Goal: Information Seeking & Learning: Find specific fact

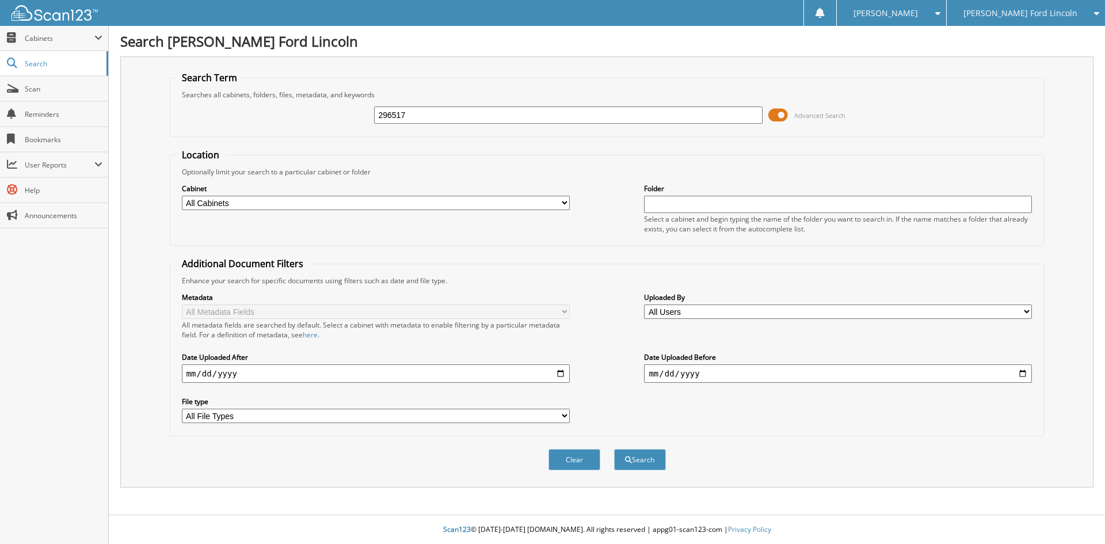
type input "296517"
click at [614, 449] on button "Search" at bounding box center [640, 459] width 52 height 21
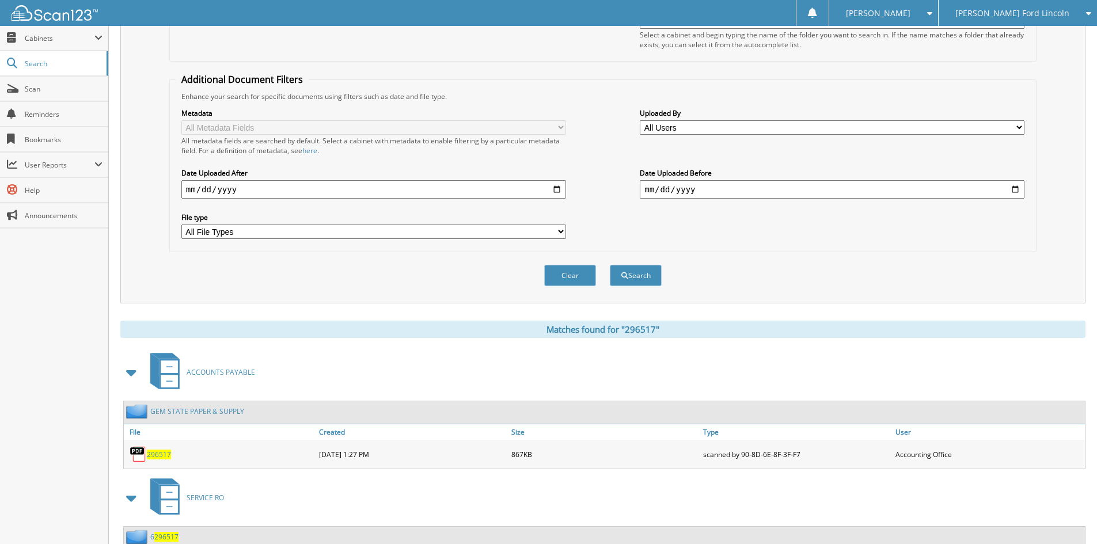
scroll to position [225, 0]
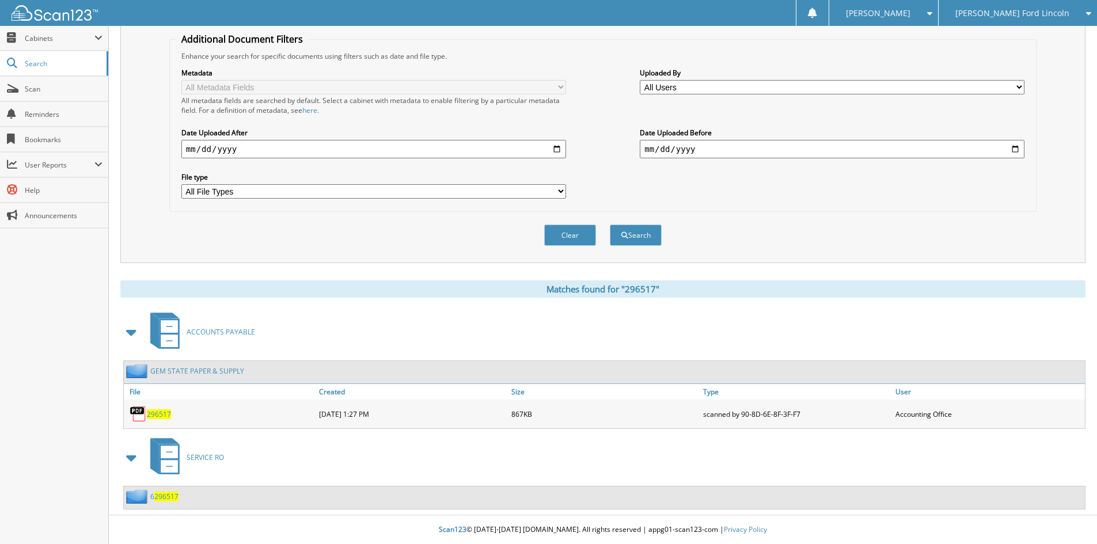
click at [154, 413] on span "296517" at bounding box center [159, 414] width 24 height 10
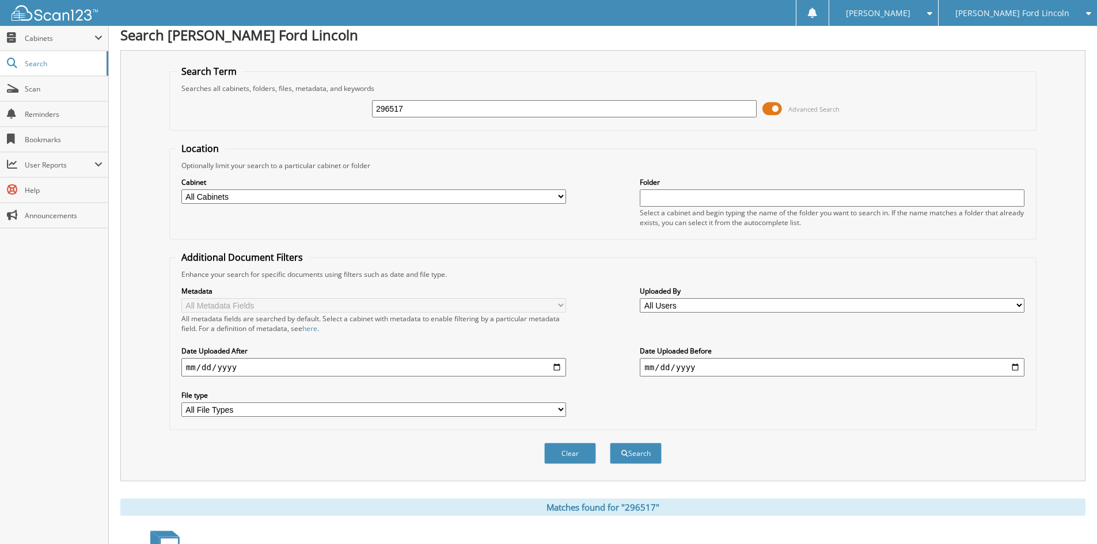
scroll to position [0, 0]
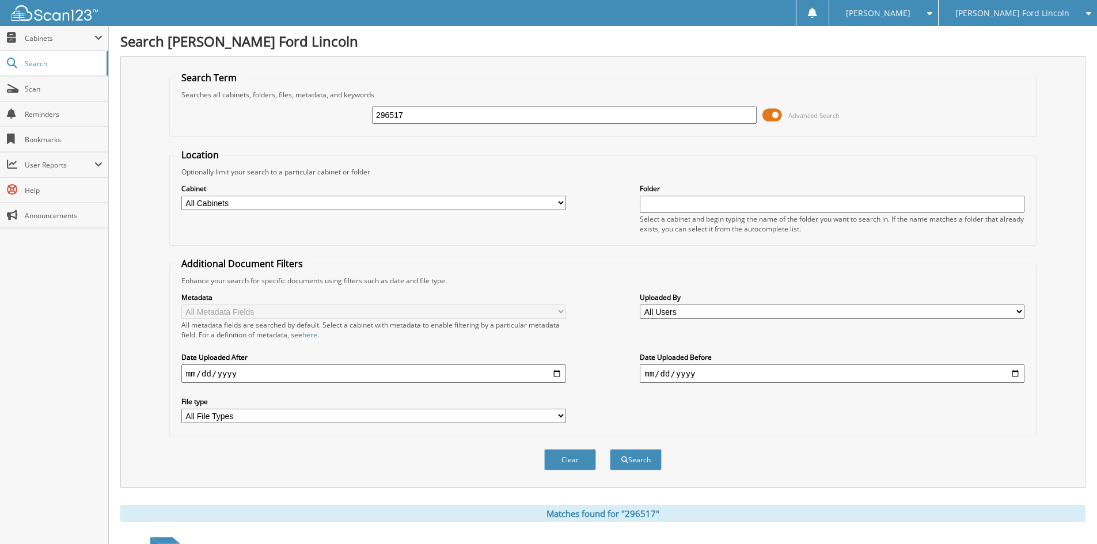
click at [525, 117] on input "296517" at bounding box center [564, 114] width 385 height 17
type input "296517"
click at [610, 449] on button "Search" at bounding box center [636, 459] width 52 height 21
click at [396, 113] on input "296517" at bounding box center [564, 114] width 385 height 17
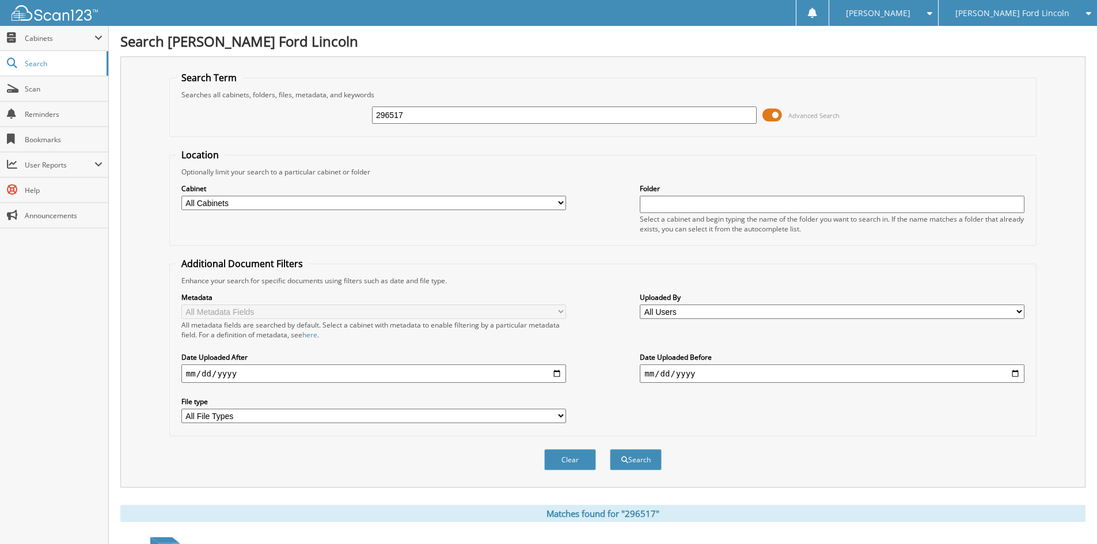
click at [396, 113] on input "296517" at bounding box center [564, 114] width 385 height 17
type input "296274"
click at [610, 449] on button "Search" at bounding box center [636, 459] width 52 height 21
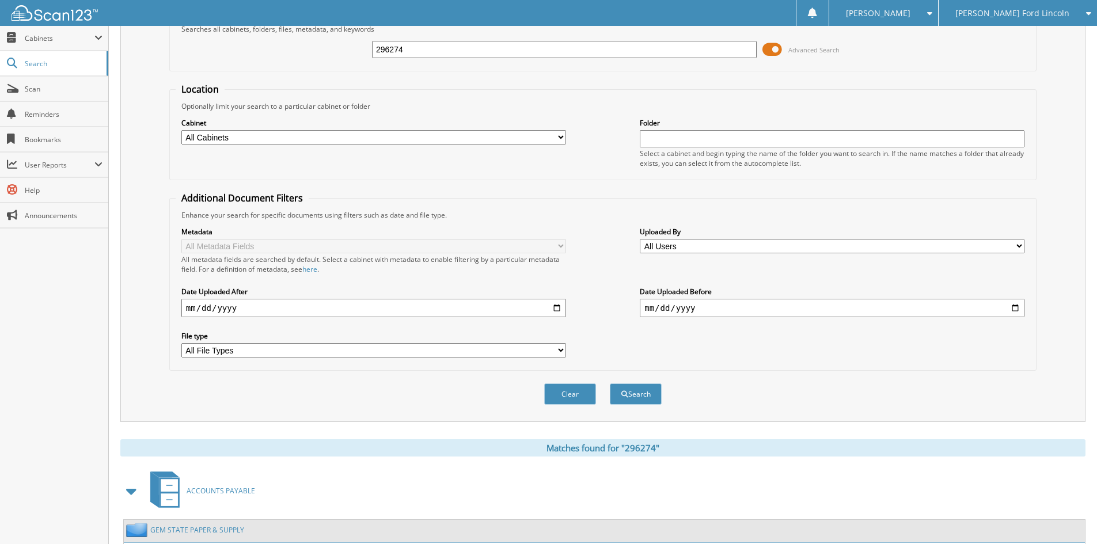
scroll to position [225, 0]
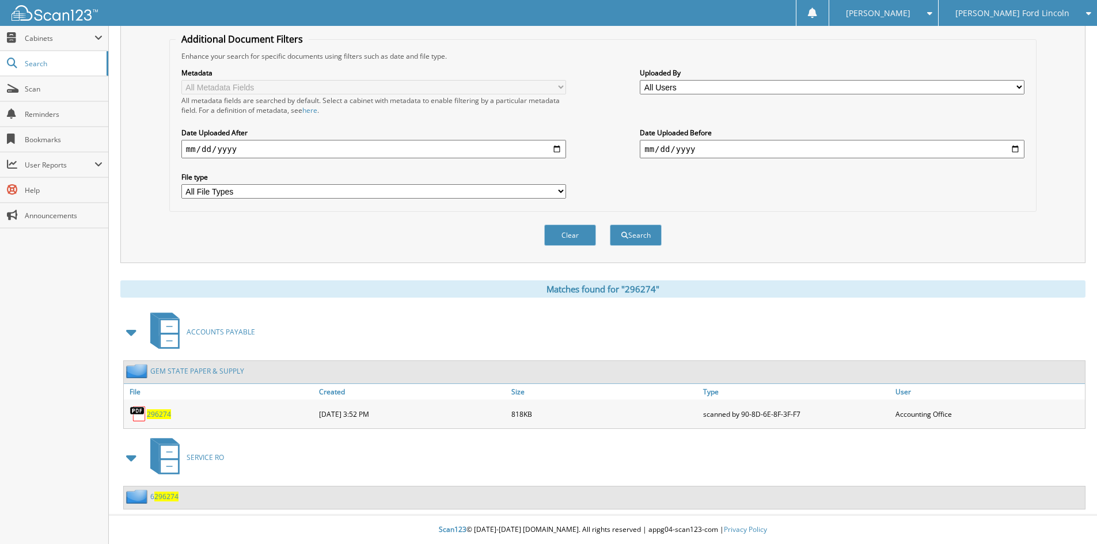
click at [153, 414] on span "296274" at bounding box center [159, 414] width 24 height 10
click at [163, 413] on span "296274" at bounding box center [159, 414] width 24 height 10
click at [159, 416] on span "296274" at bounding box center [159, 414] width 24 height 10
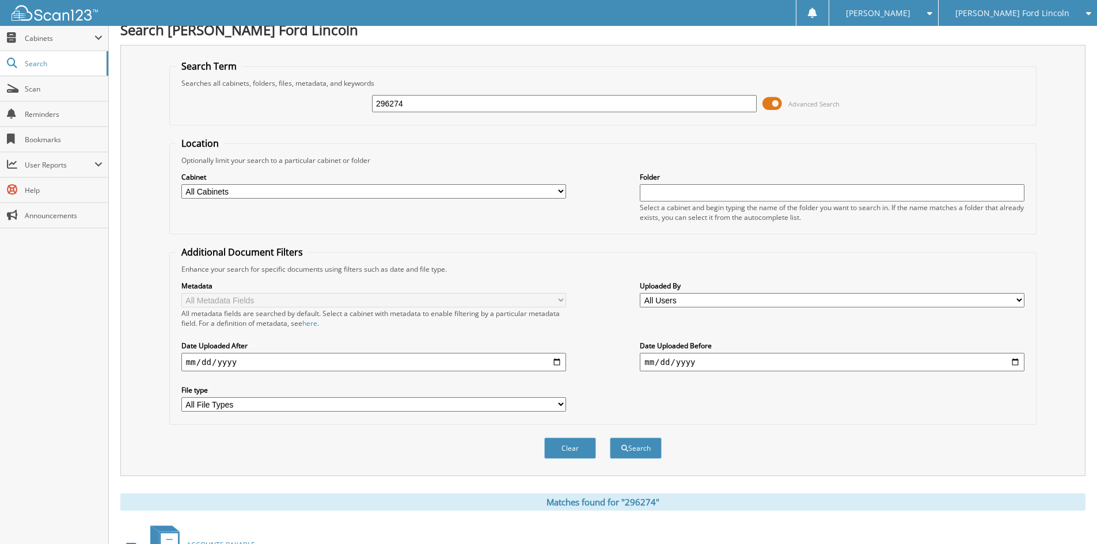
scroll to position [0, 0]
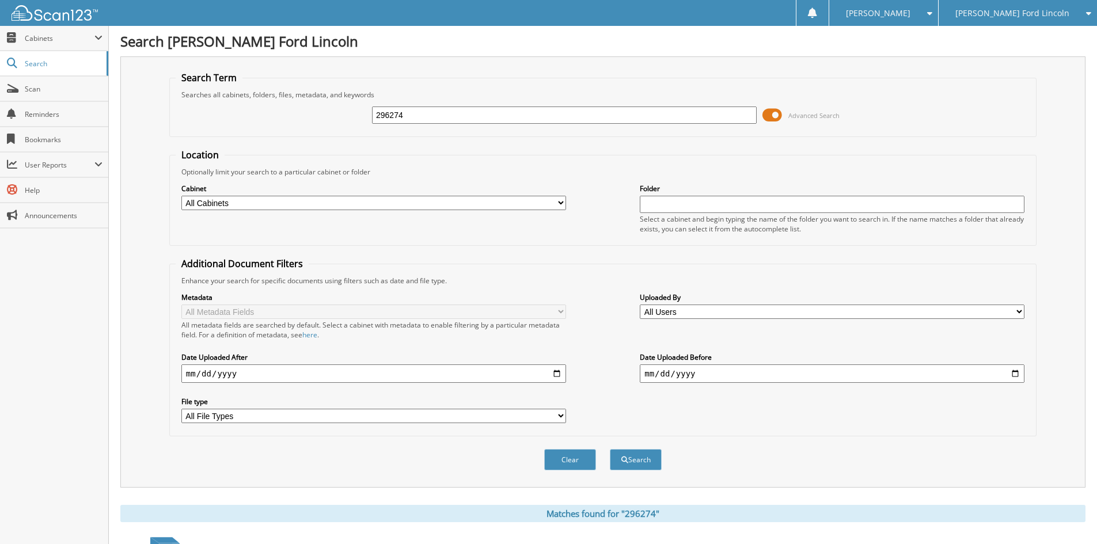
click at [484, 116] on input "296274" at bounding box center [564, 114] width 385 height 17
click at [610, 449] on button "Search" at bounding box center [636, 459] width 52 height 21
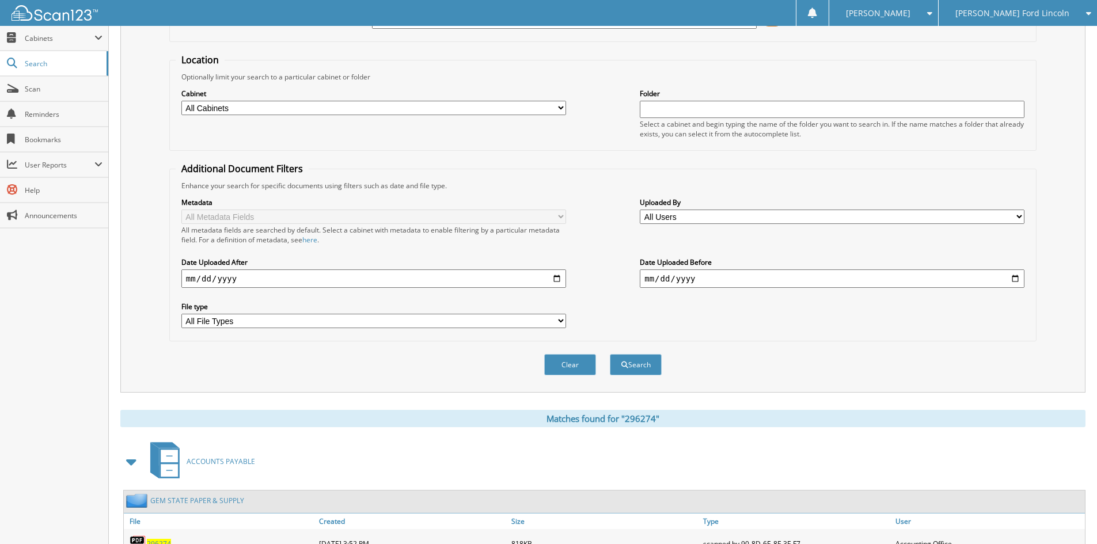
scroll to position [225, 0]
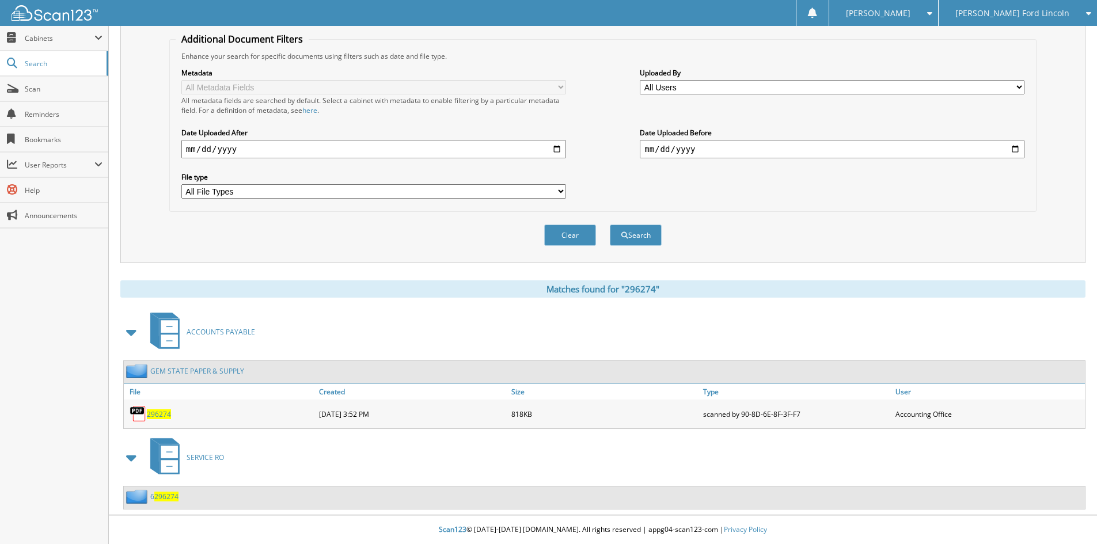
click at [159, 412] on span "296274" at bounding box center [159, 414] width 24 height 10
click at [137, 412] on img at bounding box center [138, 413] width 17 height 17
click at [153, 412] on span "296274" at bounding box center [159, 414] width 24 height 10
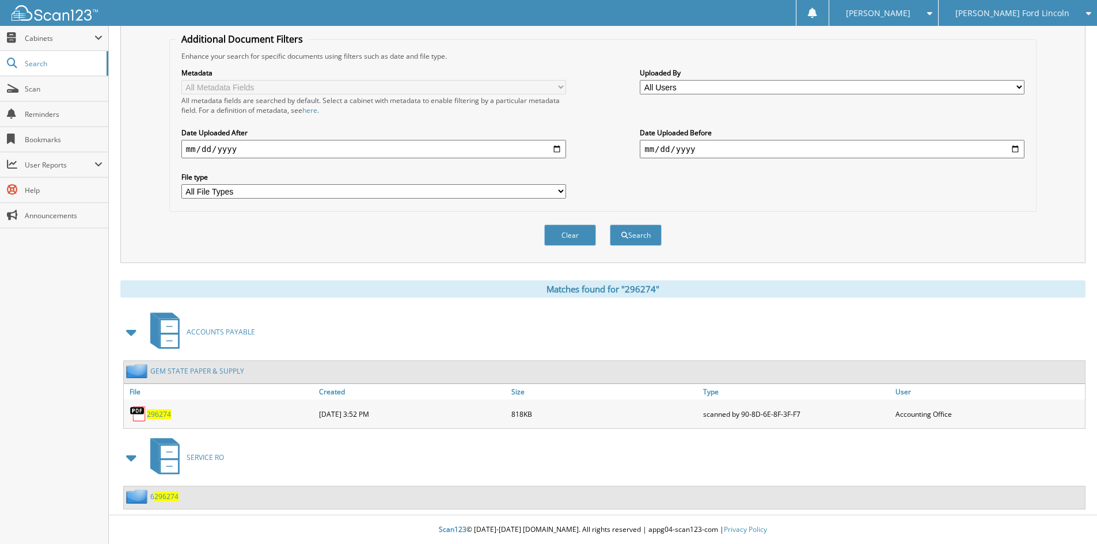
click at [153, 412] on span "296274" at bounding box center [159, 414] width 24 height 10
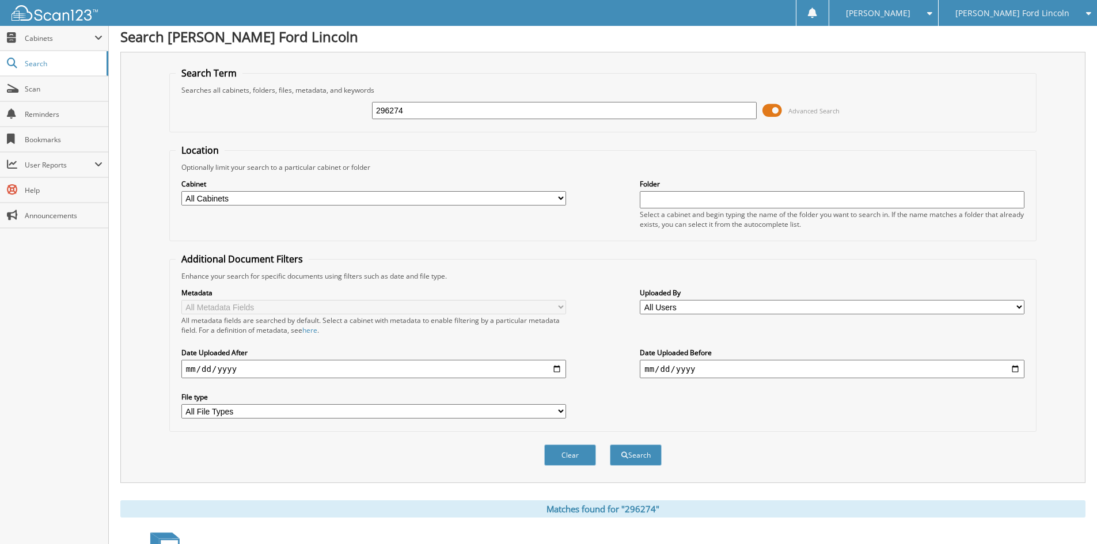
scroll to position [0, 0]
